Goal: Feedback & Contribution: Leave review/rating

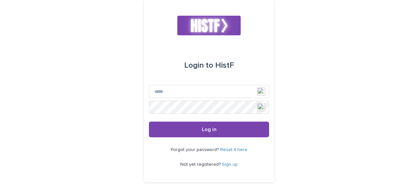
click at [309, 103] on div "Login to HistF Email Password Log in Forgot your password? Reset it here Not ye…" at bounding box center [209, 100] width 418 height 200
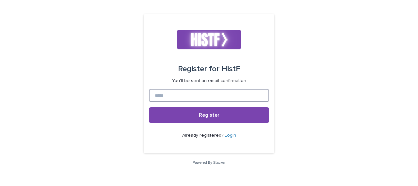
click at [230, 97] on input at bounding box center [209, 95] width 120 height 13
type input "**********"
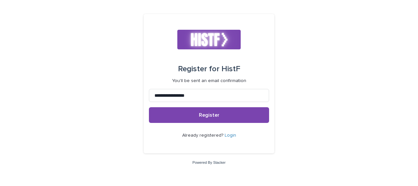
click at [368, 96] on div "**********" at bounding box center [209, 93] width 418 height 186
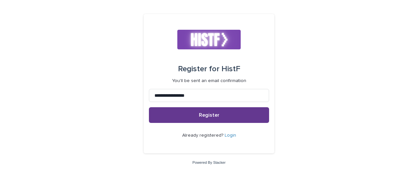
click at [238, 114] on button "Register" at bounding box center [209, 115] width 120 height 16
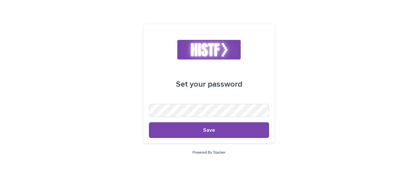
click at [127, 102] on div "Set your password Save Powered By Stacker" at bounding box center [209, 93] width 418 height 186
click at [333, 109] on div "Set your password Save Powered By Stacker" at bounding box center [209, 93] width 418 height 186
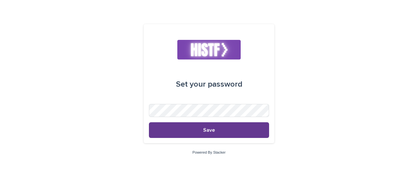
click at [215, 129] on button "Save" at bounding box center [209, 130] width 120 height 16
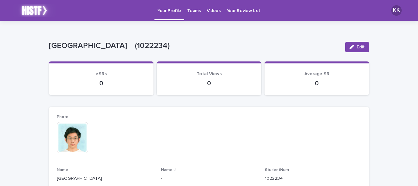
click at [191, 6] on p "Teams" at bounding box center [193, 7] width 13 height 14
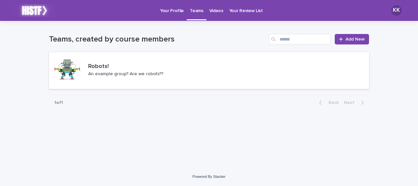
click at [169, 11] on p "Your Profile" at bounding box center [172, 7] width 24 height 14
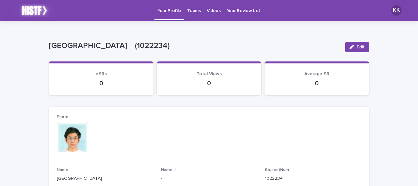
click at [216, 8] on p "Videos" at bounding box center [214, 7] width 14 height 14
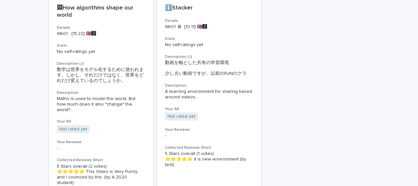
scroll to position [134, 0]
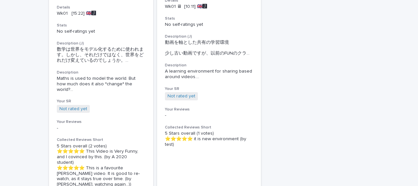
click at [308, 47] on div "🖼How algorithms shape our world Details Wk01 [15:22] 🇬🇧🅹️ Stats No self-ratings…" at bounding box center [209, 56] width 320 height 277
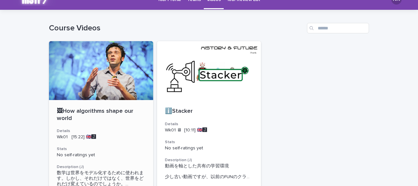
scroll to position [4, 0]
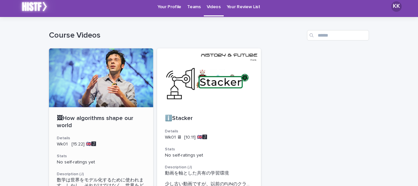
click at [98, 71] on div at bounding box center [101, 77] width 104 height 59
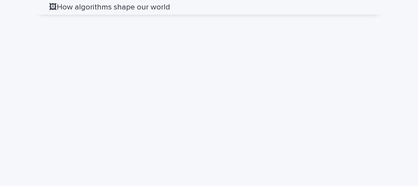
scroll to position [517, 0]
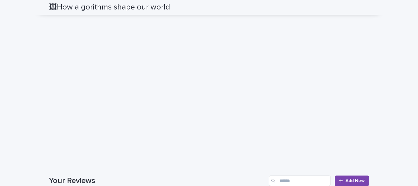
scroll to position [493, 0]
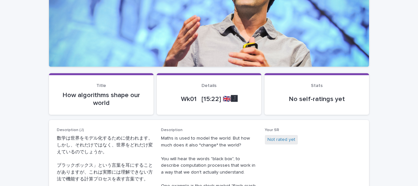
scroll to position [77, 0]
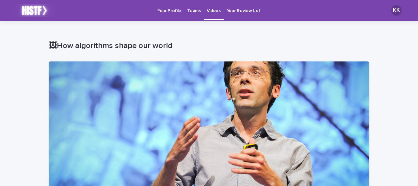
click at [210, 11] on p "Videos" at bounding box center [214, 7] width 14 height 14
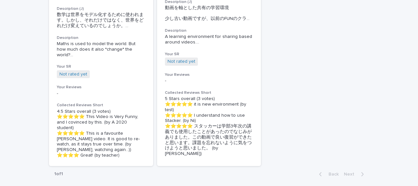
scroll to position [174, 0]
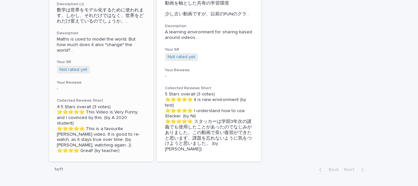
click at [117, 66] on div "Not rated yet + 0" at bounding box center [101, 70] width 88 height 8
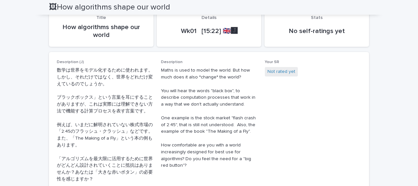
scroll to position [193, 0]
click at [279, 70] on link "Not rated yet" at bounding box center [281, 71] width 28 height 7
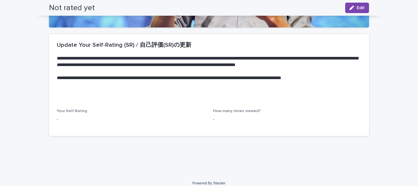
scroll to position [171, 0]
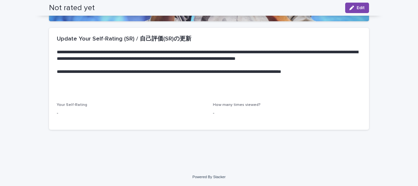
drag, startPoint x: 151, startPoint y: 123, endPoint x: 116, endPoint y: 117, distance: 34.8
click at [116, 117] on div "Your Self-Rating - How many times viewed? -" at bounding box center [209, 115] width 320 height 27
click at [116, 117] on div "Your Self-Rating -" at bounding box center [131, 111] width 148 height 19
click at [60, 114] on p "-" at bounding box center [131, 113] width 148 height 7
drag, startPoint x: 53, startPoint y: 114, endPoint x: 202, endPoint y: 120, distance: 149.2
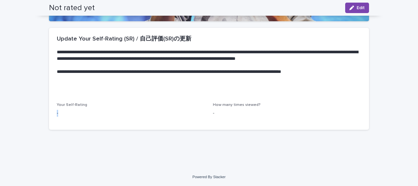
click at [202, 120] on div "Your Self-Rating - How many times viewed? -" at bounding box center [209, 115] width 320 height 27
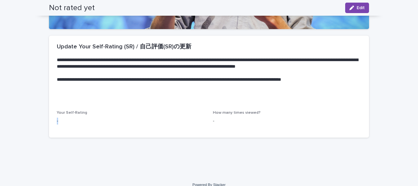
scroll to position [150, 0]
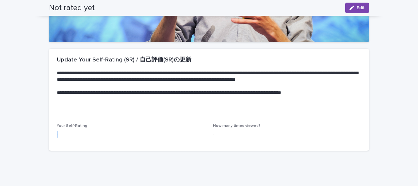
click at [197, 141] on div "Your Self-Rating -" at bounding box center [131, 132] width 148 height 19
drag, startPoint x: 87, startPoint y: 142, endPoint x: 189, endPoint y: 106, distance: 108.0
click at [189, 106] on section "**********" at bounding box center [209, 100] width 320 height 102
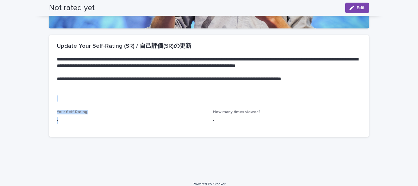
scroll to position [171, 0]
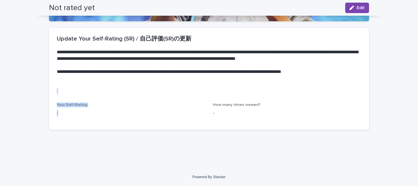
click at [165, 119] on div "Your Self-Rating -" at bounding box center [131, 111] width 148 height 19
click at [161, 137] on div "**********" at bounding box center [209, 0] width 326 height 301
click at [220, 115] on p "-" at bounding box center [287, 113] width 148 height 7
click at [213, 113] on p "-" at bounding box center [287, 113] width 148 height 7
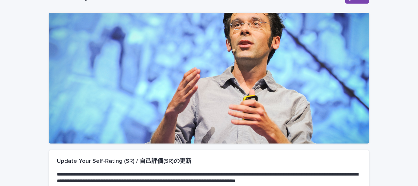
scroll to position [0, 0]
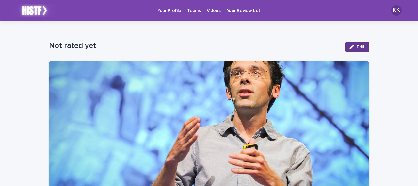
click at [357, 47] on span "Edit" at bounding box center [360, 47] width 8 height 5
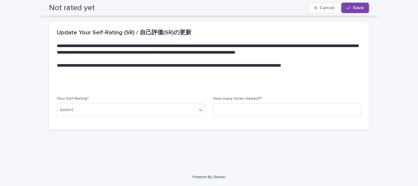
scroll to position [166, 0]
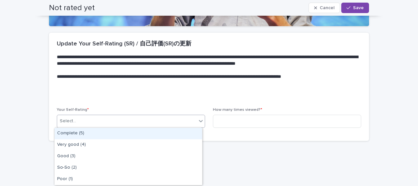
click at [181, 124] on div "Select..." at bounding box center [126, 120] width 139 height 11
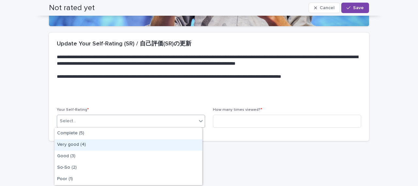
click at [133, 143] on div "Very good (4)" at bounding box center [127, 144] width 147 height 11
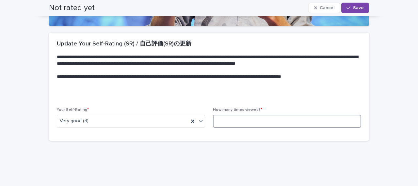
click at [245, 117] on input at bounding box center [287, 121] width 148 height 13
type input "*"
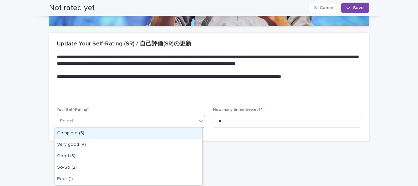
drag, startPoint x: 171, startPoint y: 124, endPoint x: 161, endPoint y: 131, distance: 11.6
click at [161, 131] on body "**********" at bounding box center [209, 93] width 418 height 186
drag, startPoint x: 161, startPoint y: 131, endPoint x: 300, endPoint y: 51, distance: 160.2
click at [300, 51] on body "**********" at bounding box center [209, 93] width 418 height 186
click at [160, 132] on div "Complete (5)" at bounding box center [127, 133] width 147 height 11
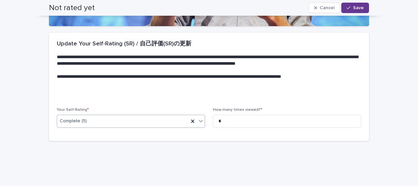
click at [356, 7] on span "Save" at bounding box center [358, 8] width 11 height 5
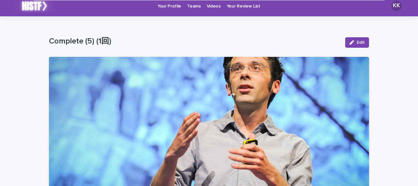
scroll to position [0, 0]
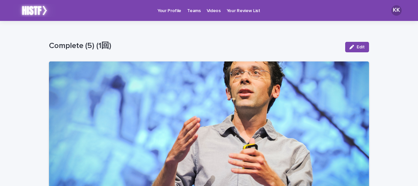
click at [204, 17] on link "Videos" at bounding box center [214, 10] width 20 height 20
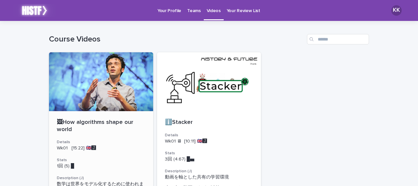
click at [119, 99] on div at bounding box center [101, 81] width 104 height 59
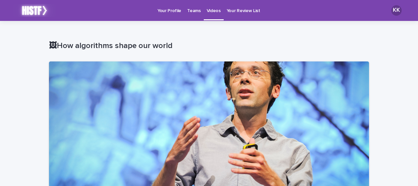
click at [212, 9] on p "Videos" at bounding box center [214, 7] width 14 height 14
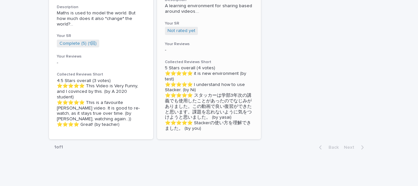
scroll to position [187, 0]
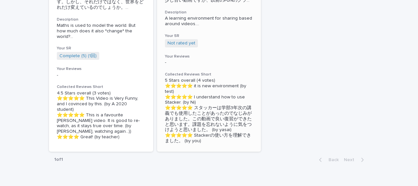
click at [216, 54] on div "ℹ️Stacker Details Wk01 🖥 [10:11] 🇬🇧🅹️ Stats 4回 (4.75) █▄　　　 Description (J) 動画を…" at bounding box center [209, 38] width 104 height 228
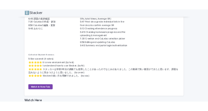
scroll to position [326, 0]
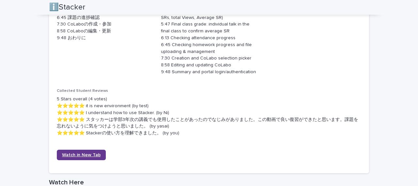
click at [81, 159] on link "Watch in New Tab" at bounding box center [81, 154] width 49 height 10
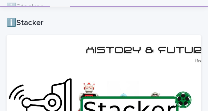
scroll to position [13, 0]
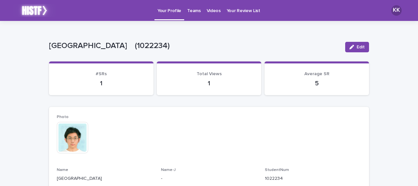
click at [210, 16] on link "Videos" at bounding box center [214, 10] width 20 height 20
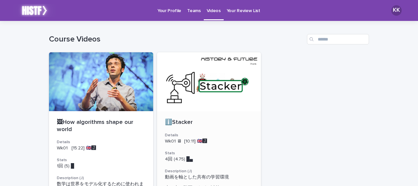
click at [202, 94] on div at bounding box center [209, 81] width 104 height 59
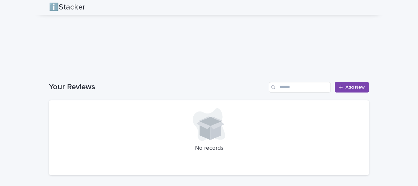
scroll to position [630, 0]
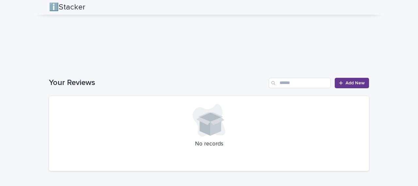
click at [340, 86] on link "Add New" at bounding box center [351, 83] width 34 height 10
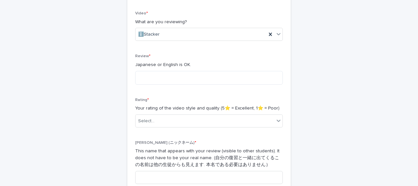
scroll to position [106, 0]
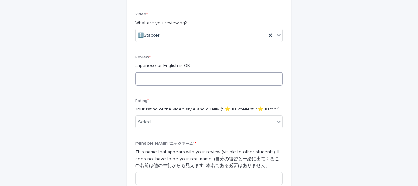
click at [190, 77] on textarea at bounding box center [208, 79] width 147 height 14
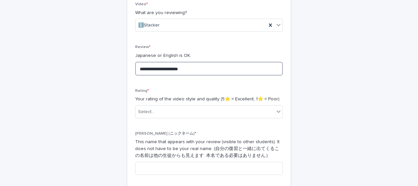
scroll to position [122, 0]
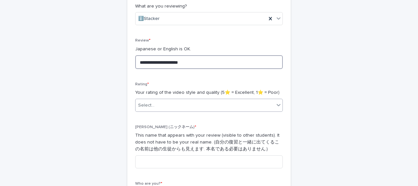
type textarea "**********"
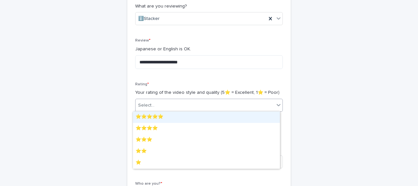
click at [192, 101] on div "Select..." at bounding box center [204, 105] width 139 height 11
click at [181, 114] on div "⭐️⭐️⭐️⭐️⭐️" at bounding box center [206, 116] width 147 height 11
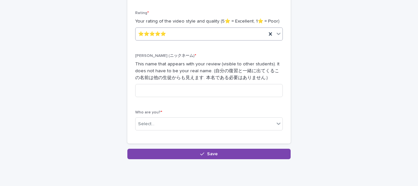
scroll to position [195, 0]
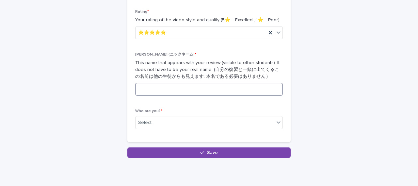
click at [184, 89] on input at bounding box center [208, 89] width 147 height 13
type input "**"
click at [206, 121] on div "Select..." at bounding box center [204, 122] width 139 height 11
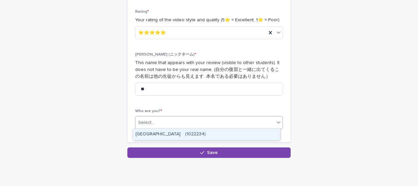
click at [186, 131] on div "[GEOGRAPHIC_DATA]　(1022234)" at bounding box center [206, 134] width 147 height 11
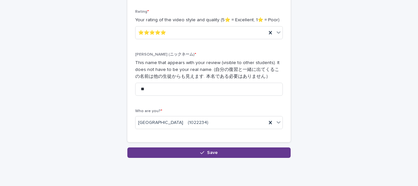
click at [185, 147] on button "Save" at bounding box center [208, 152] width 163 height 10
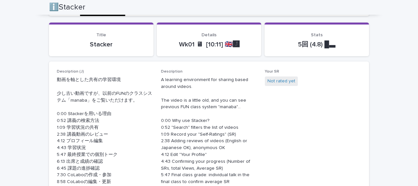
scroll to position [176, 0]
click at [279, 79] on link "Not rated yet" at bounding box center [281, 80] width 28 height 7
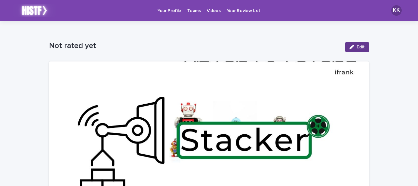
click at [353, 48] on div "button" at bounding box center [352, 47] width 7 height 5
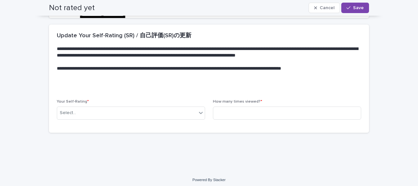
scroll to position [177, 0]
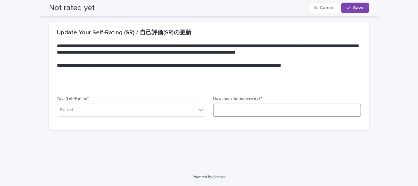
click at [250, 116] on input at bounding box center [287, 109] width 148 height 13
type input "*"
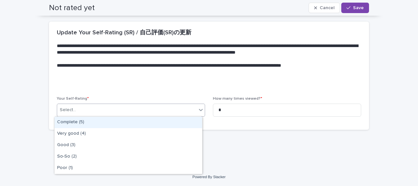
click at [177, 108] on div "Select..." at bounding box center [126, 109] width 139 height 11
click at [149, 121] on div "Complete (5)" at bounding box center [127, 121] width 147 height 11
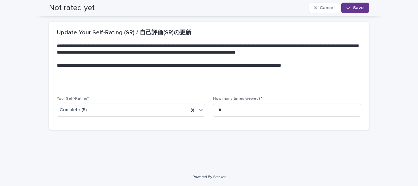
click at [355, 9] on span "Save" at bounding box center [358, 8] width 11 height 5
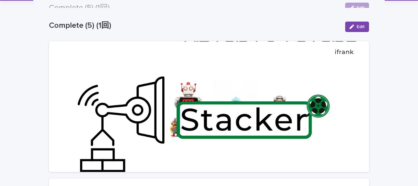
scroll to position [0, 0]
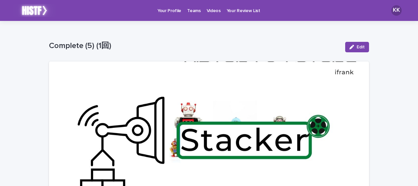
click at [209, 11] on p "Videos" at bounding box center [214, 7] width 14 height 14
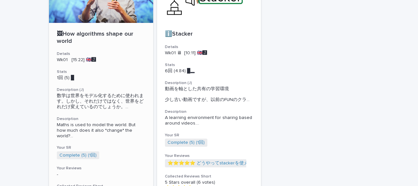
scroll to position [88, 0]
click at [125, 79] on p "2回 (4) █　█" at bounding box center [101, 78] width 88 height 6
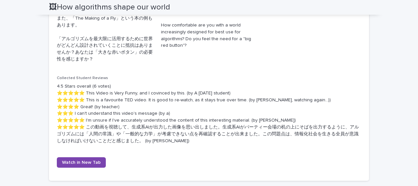
scroll to position [323, 0]
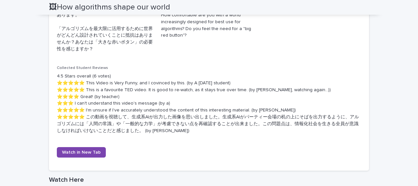
click at [202, 68] on p "Collected Student Reviews" at bounding box center [209, 68] width 304 height 5
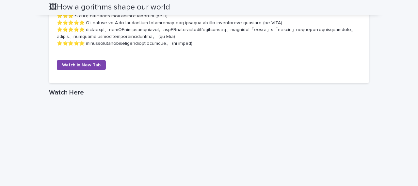
scroll to position [417, 0]
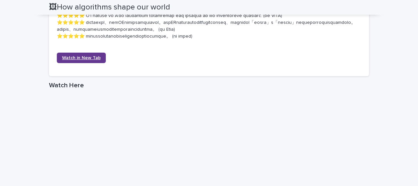
click at [75, 60] on span "Watch in New Tab" at bounding box center [81, 57] width 38 height 5
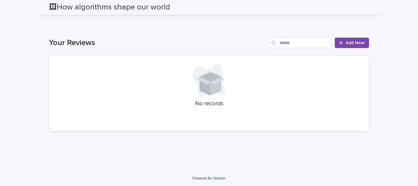
scroll to position [672, 0]
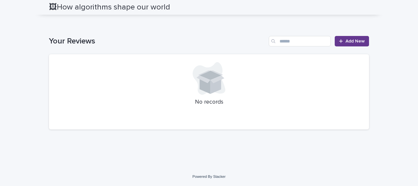
click at [349, 42] on span "Add New" at bounding box center [354, 41] width 19 height 5
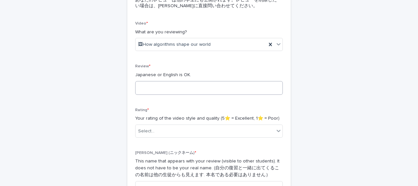
scroll to position [97, 0]
click at [180, 83] on textarea at bounding box center [208, 88] width 147 height 14
paste textarea "**********"
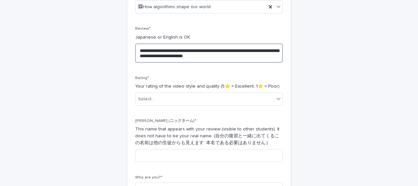
scroll to position [135, 0]
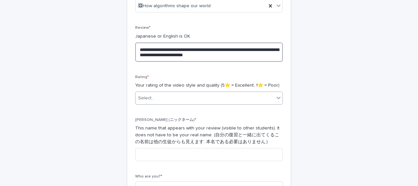
type textarea "**********"
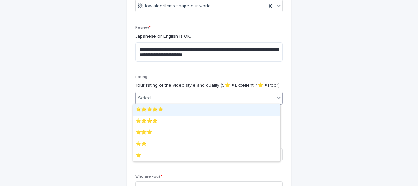
click at [232, 96] on div "Select..." at bounding box center [204, 98] width 139 height 11
click at [194, 111] on div "⭐️⭐️⭐️⭐️⭐️" at bounding box center [206, 109] width 147 height 11
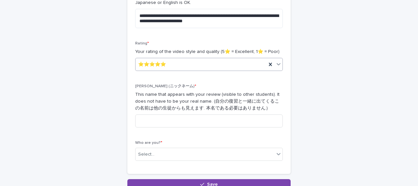
scroll to position [169, 0]
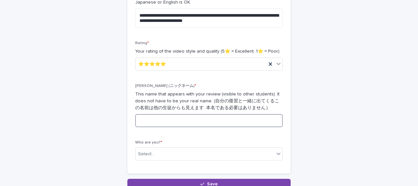
click at [188, 115] on input at bounding box center [208, 120] width 147 height 13
type input "**"
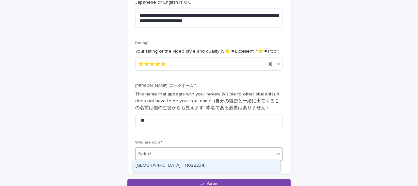
click at [182, 152] on div "Select..." at bounding box center [204, 153] width 139 height 11
click at [167, 168] on div "[GEOGRAPHIC_DATA]　(1022234)" at bounding box center [206, 165] width 147 height 11
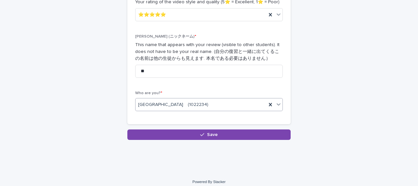
scroll to position [222, 0]
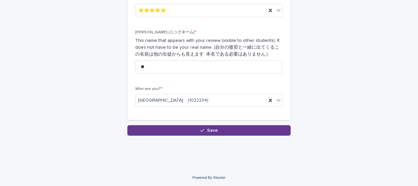
click at [171, 131] on button "Save" at bounding box center [208, 130] width 163 height 10
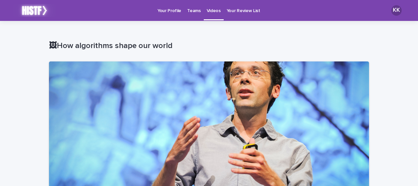
click at [209, 16] on link "Videos" at bounding box center [214, 9] width 20 height 19
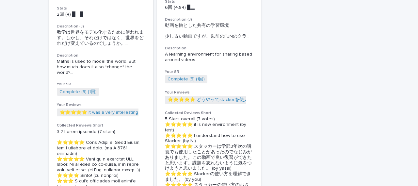
scroll to position [145, 0]
